Goal: Navigation & Orientation: Find specific page/section

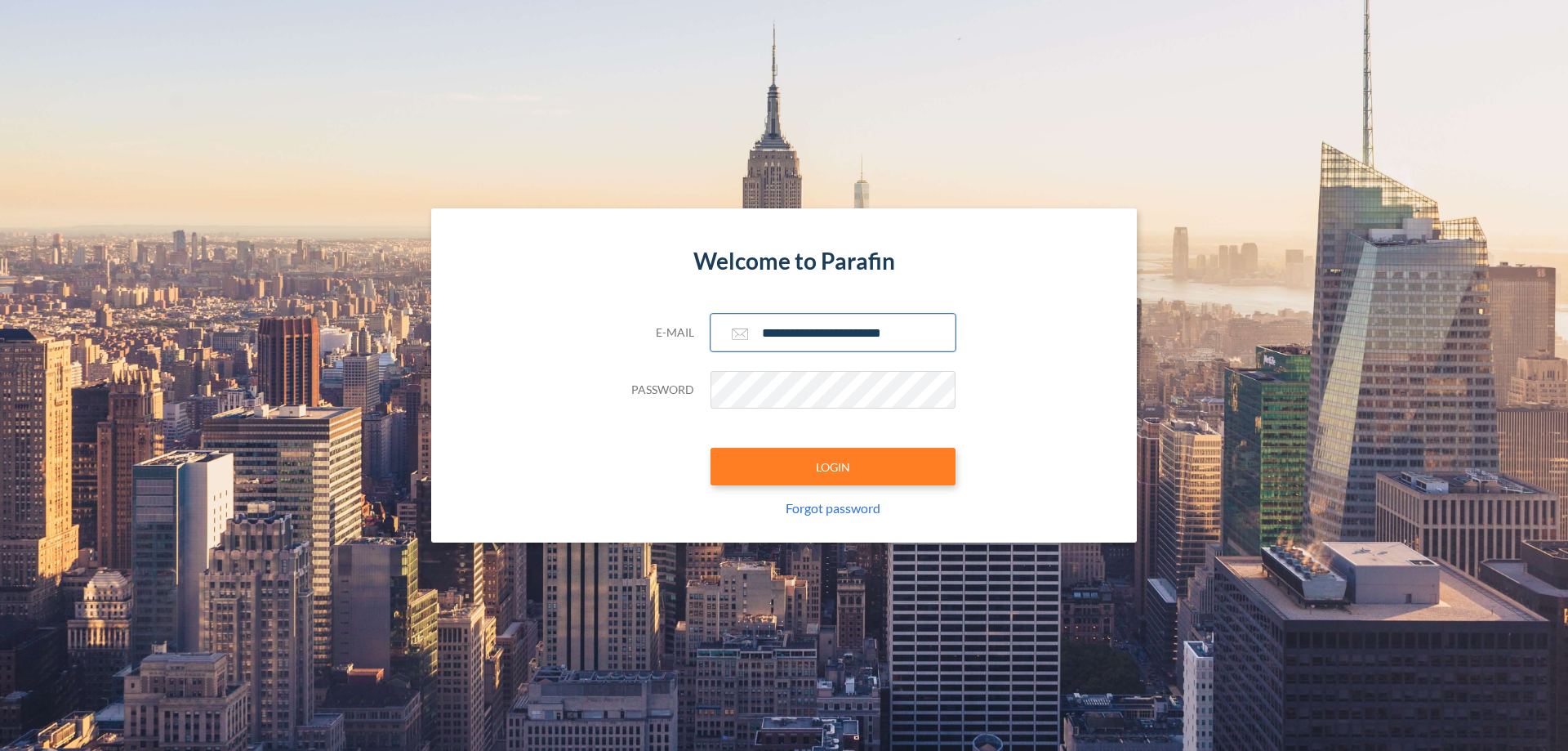
type input "**********"
click at [833, 467] on button "LOGIN" at bounding box center [833, 467] width 245 height 37
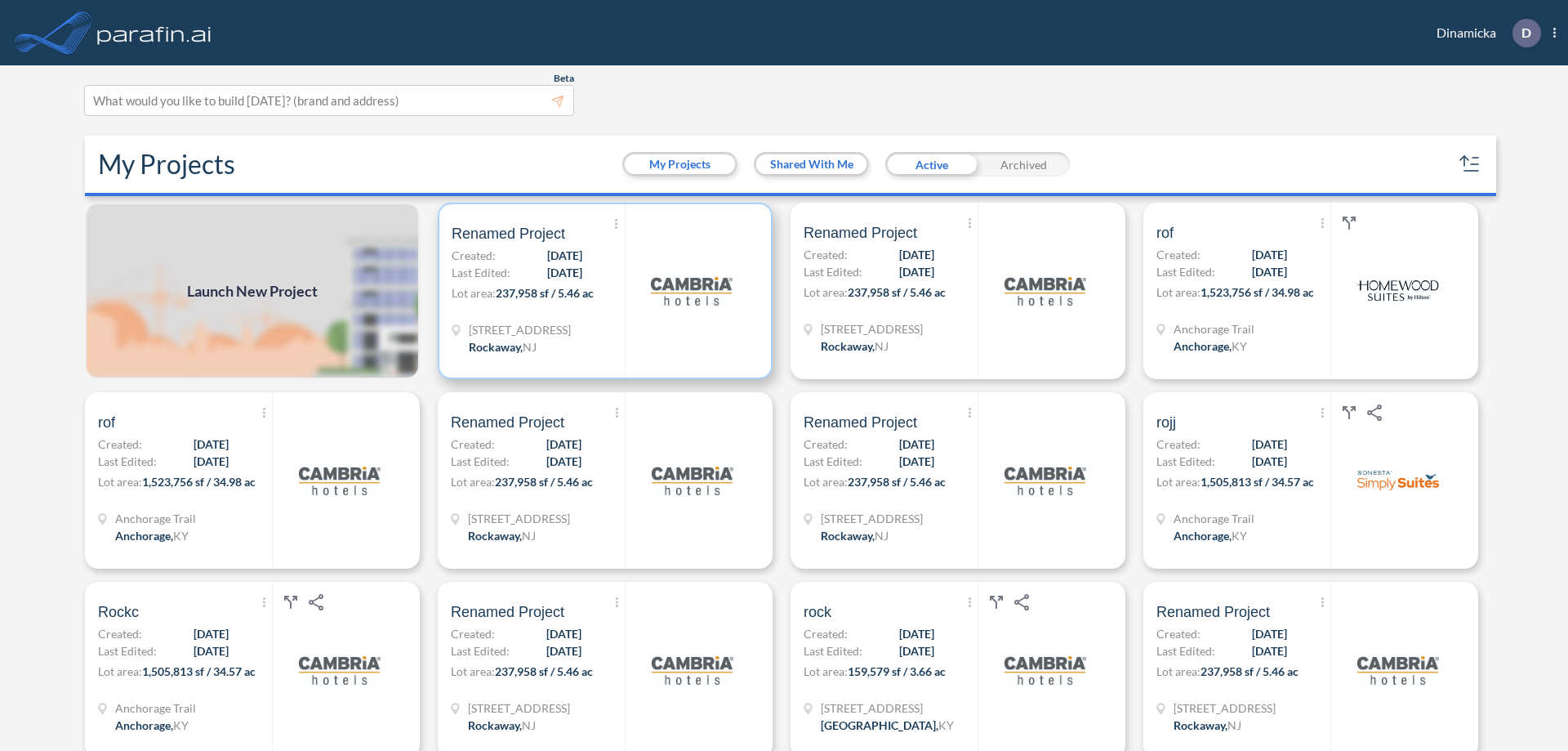
scroll to position [4, 0]
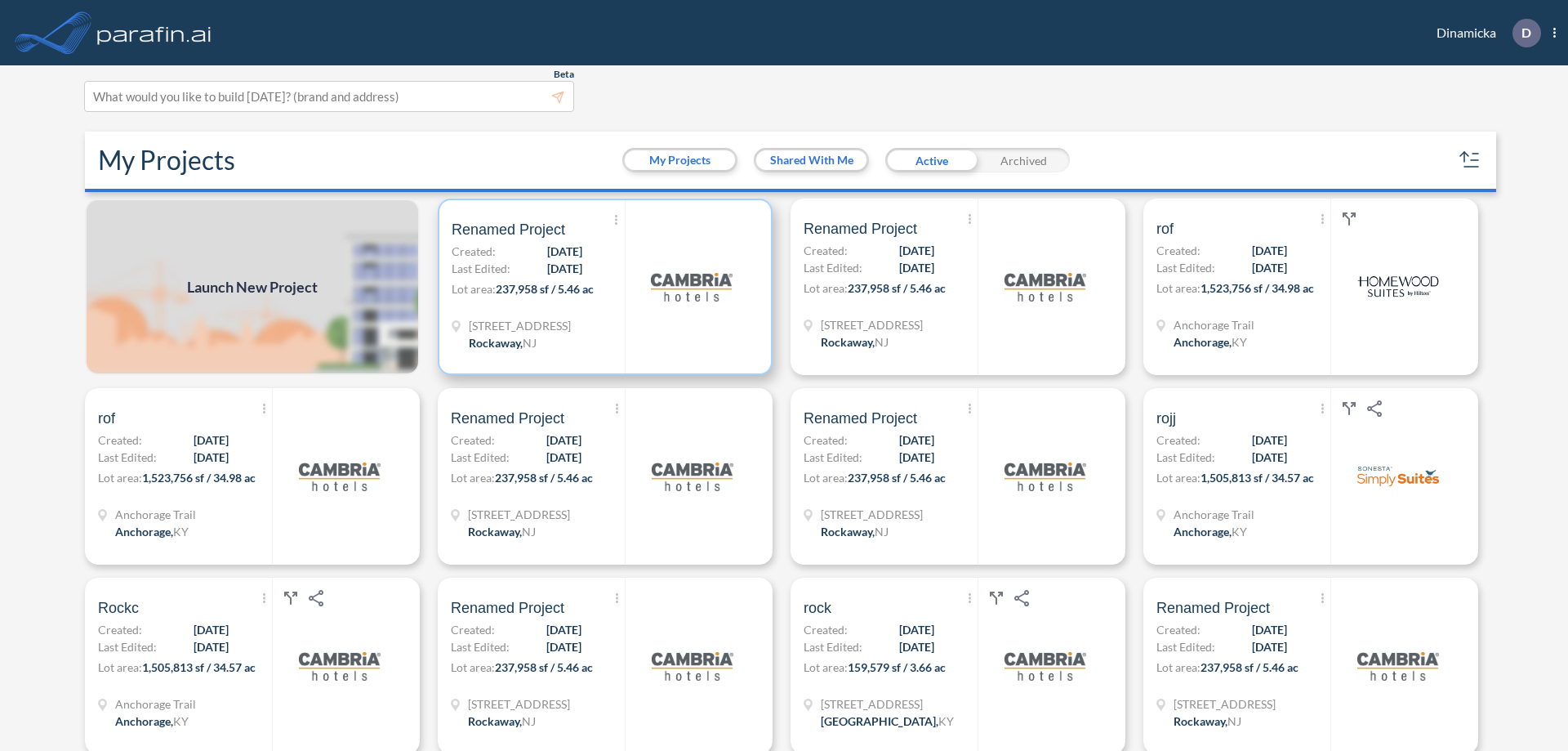
click at [602, 287] on p "Lot area: 237,958 sf / 5.46 ac" at bounding box center [539, 292] width 173 height 24
